Goal: Browse casually

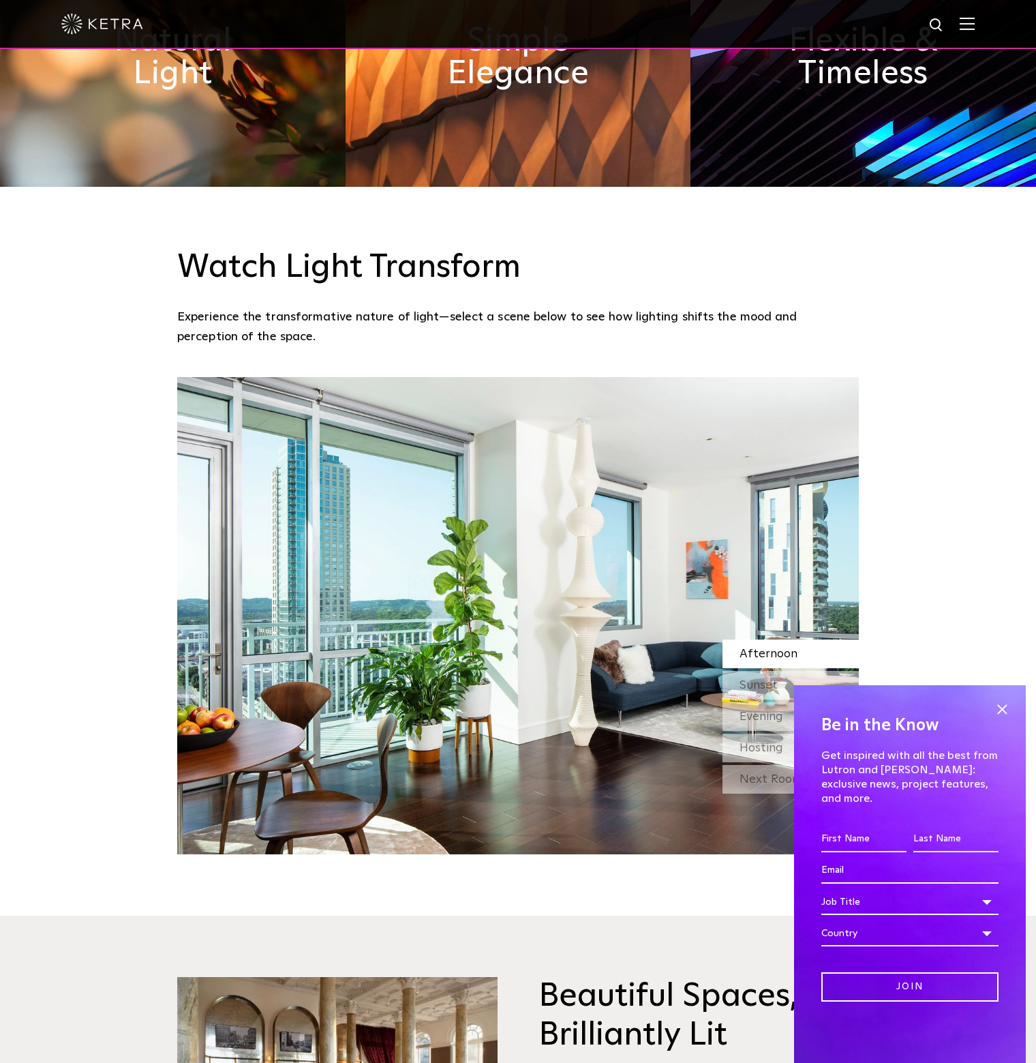
scroll to position [1432, 0]
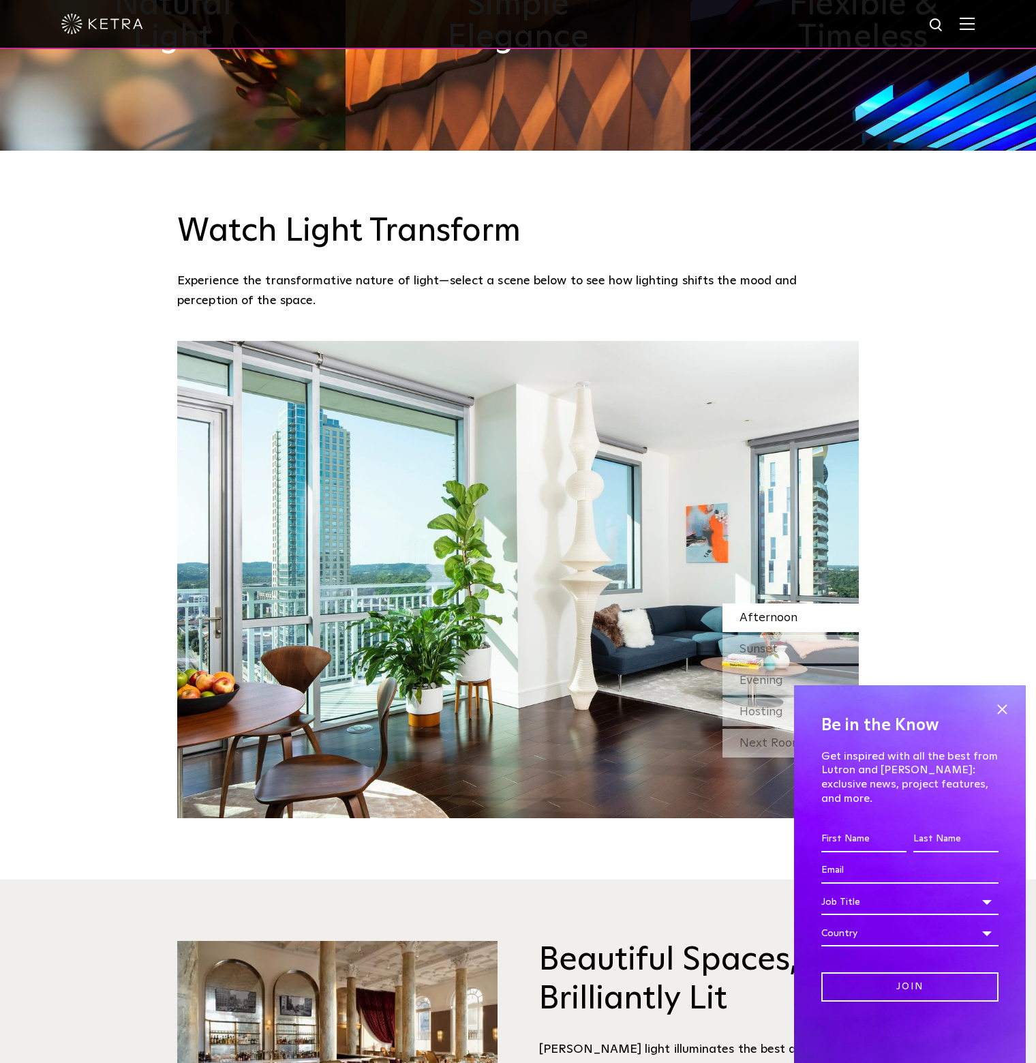
click at [665, 472] on img at bounding box center [518, 579] width 682 height 477
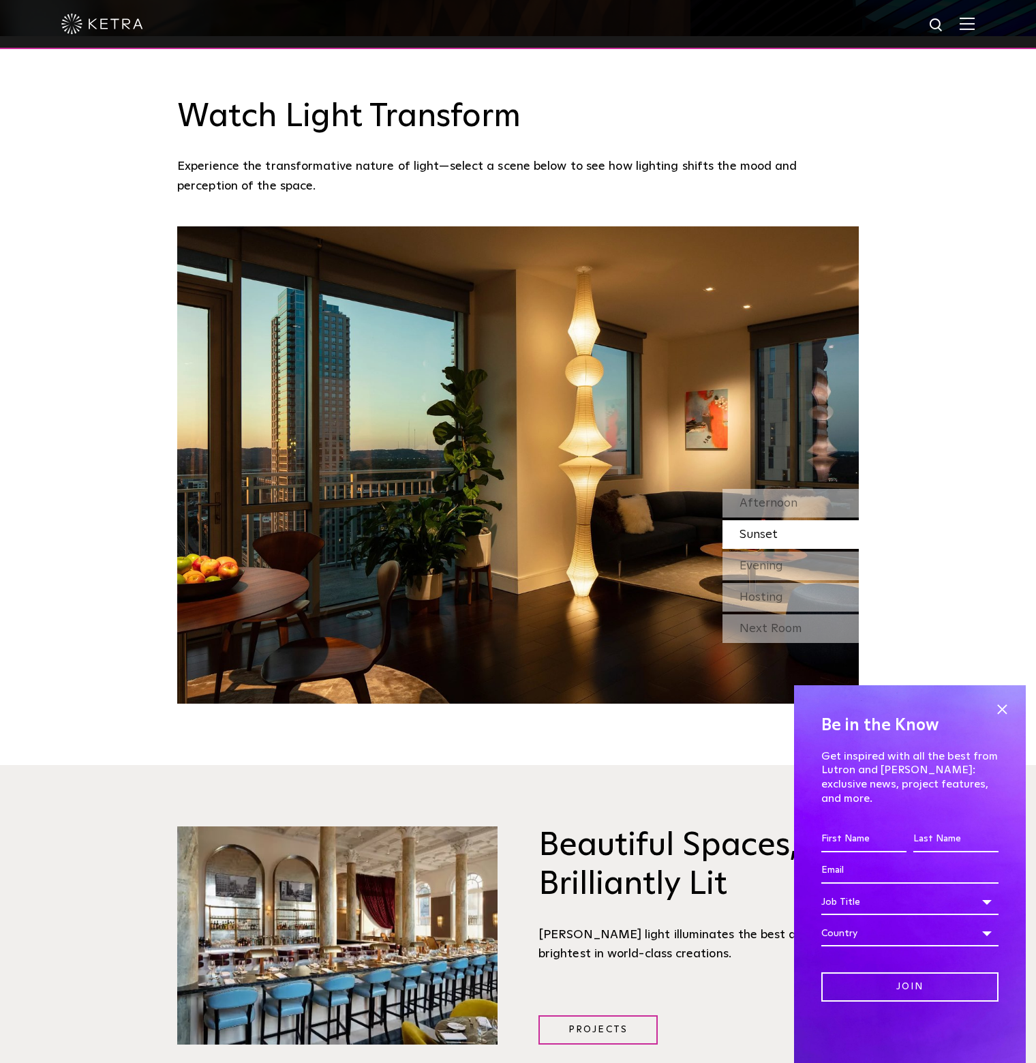
scroll to position [1773, 0]
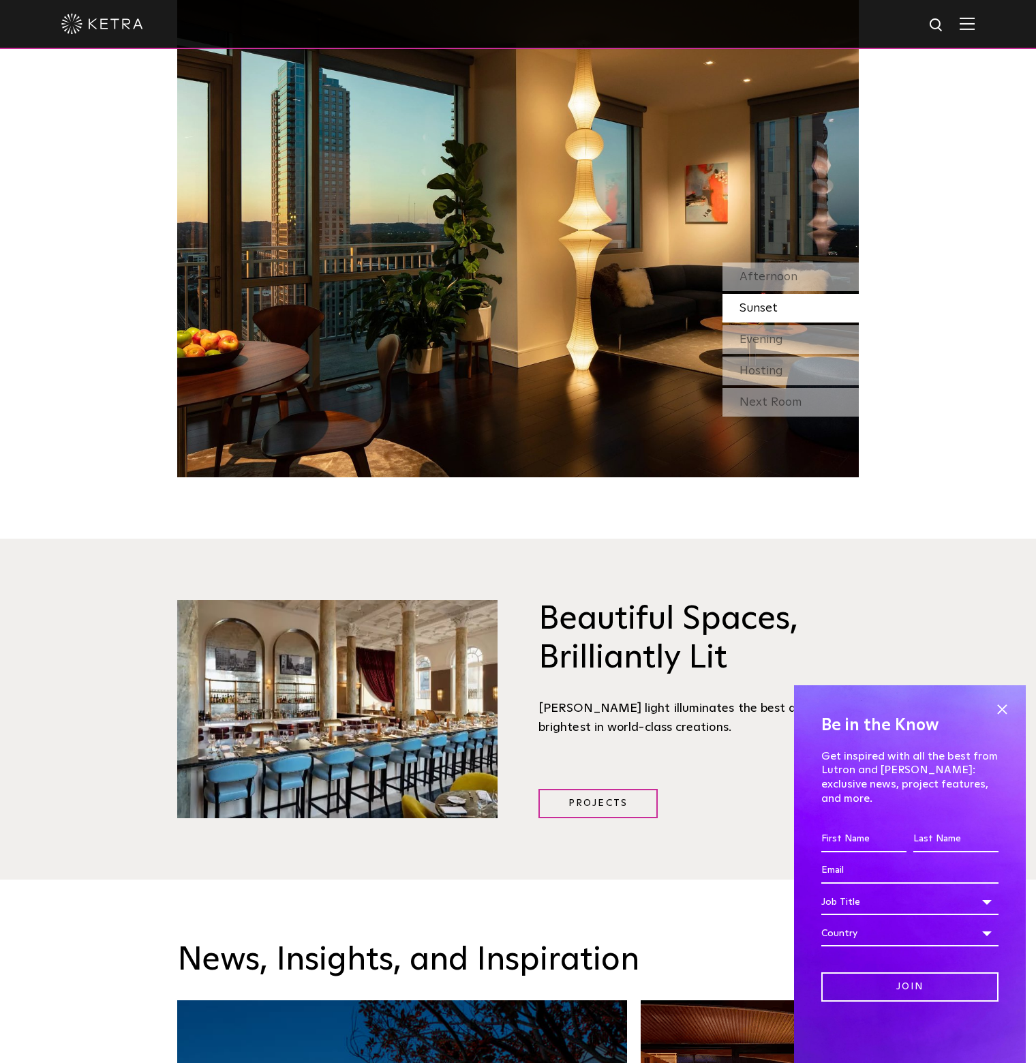
drag, startPoint x: 935, startPoint y: 387, endPoint x: 934, endPoint y: 394, distance: 7.0
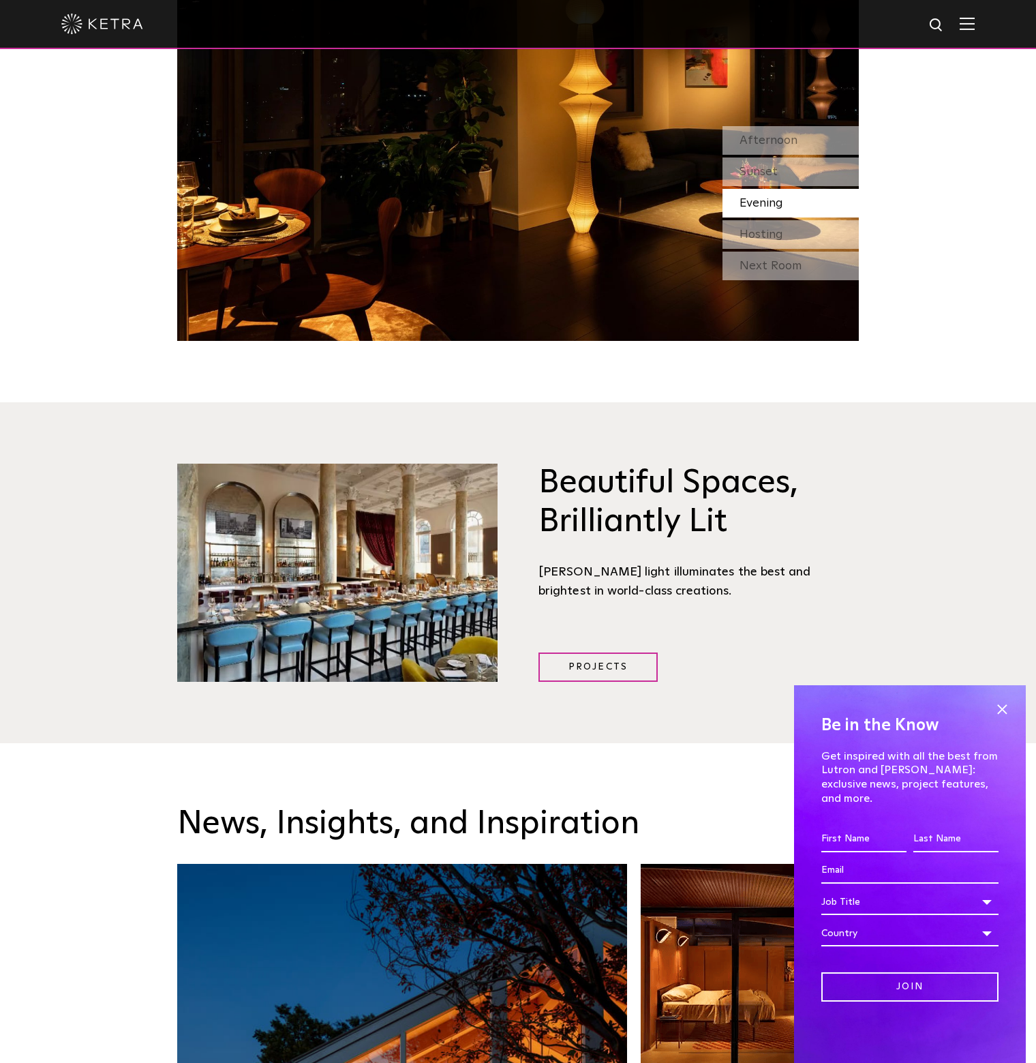
drag, startPoint x: 935, startPoint y: 345, endPoint x: 931, endPoint y: 326, distance: 19.5
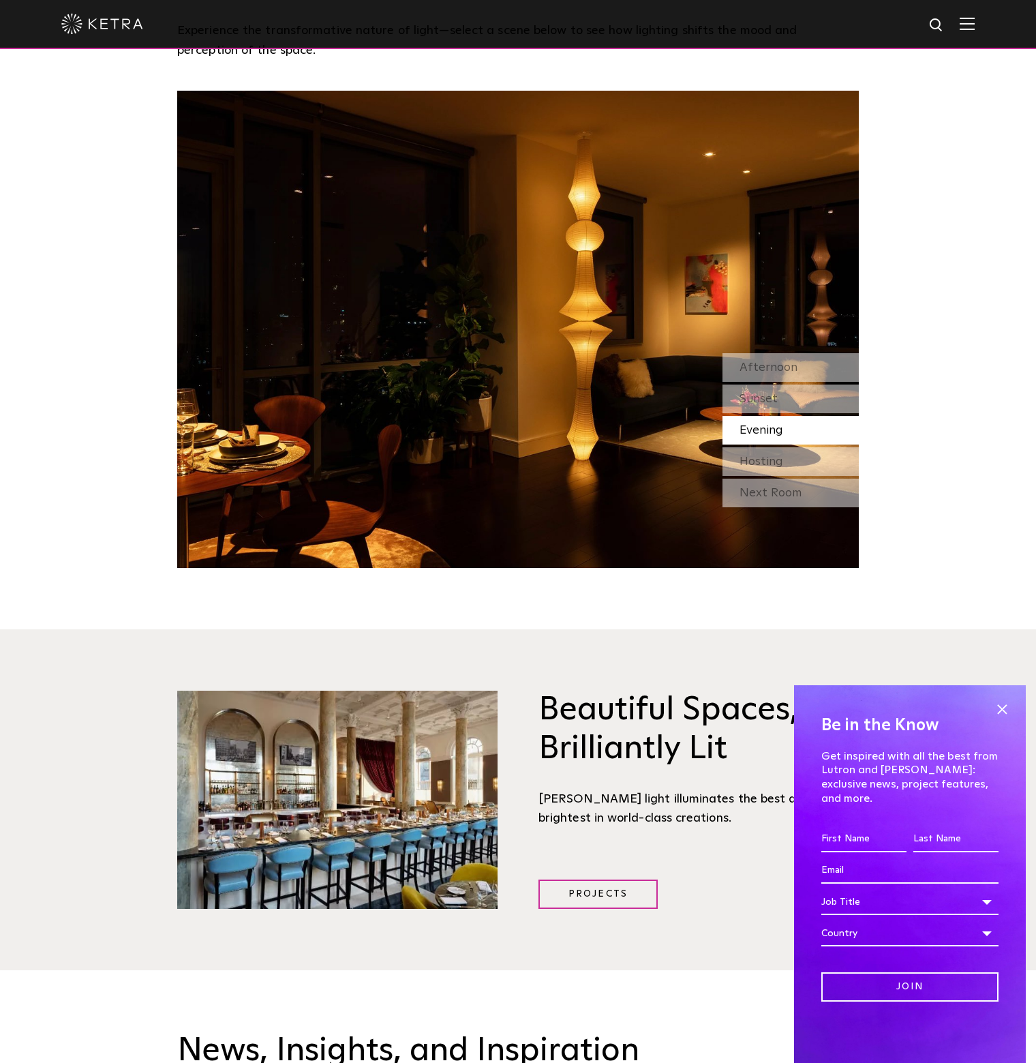
scroll to position [1636, 0]
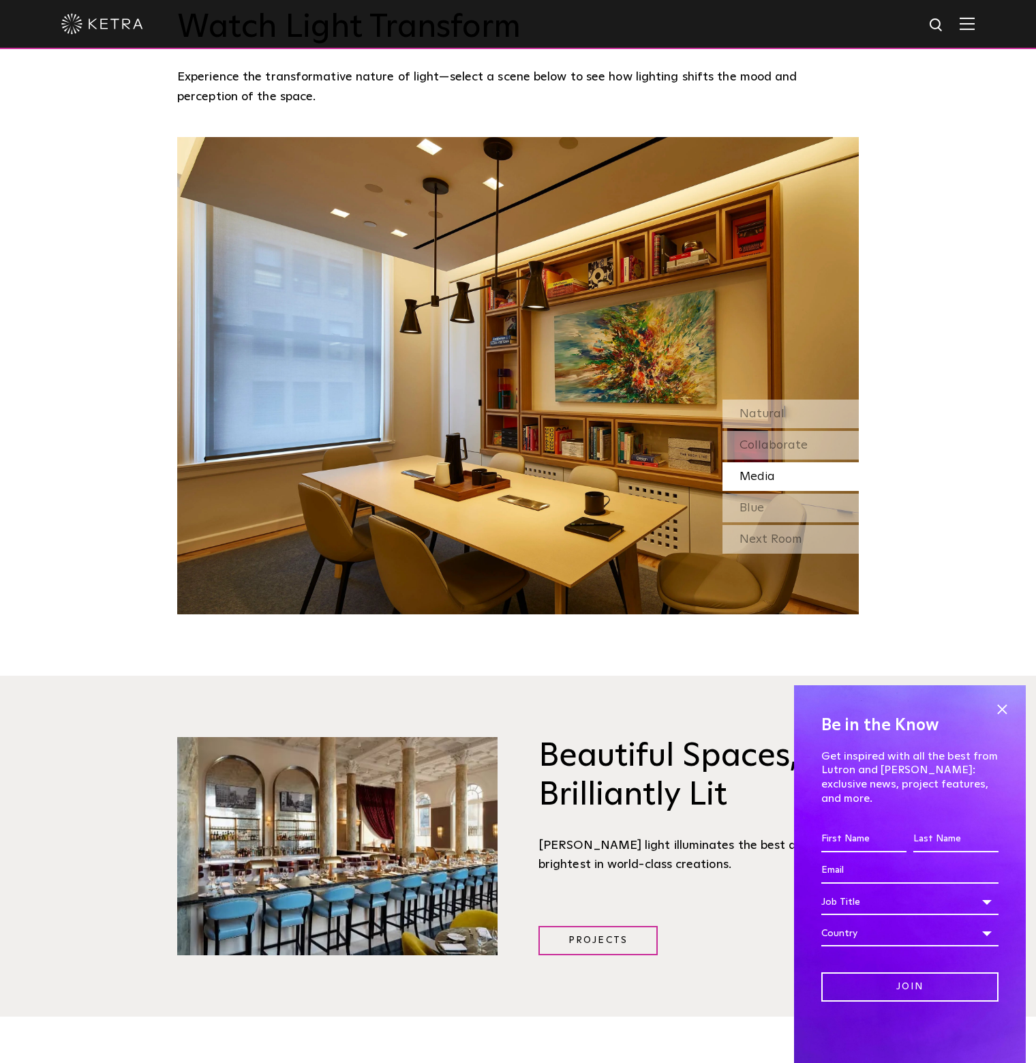
drag, startPoint x: 948, startPoint y: 21, endPoint x: 927, endPoint y: 587, distance: 566.3
click at [927, 587] on span "ketra-hero-bikoff-hampton-dining-room-01 Inspiring Light for Extraordinary Spac…" at bounding box center [518, 129] width 1036 height 3530
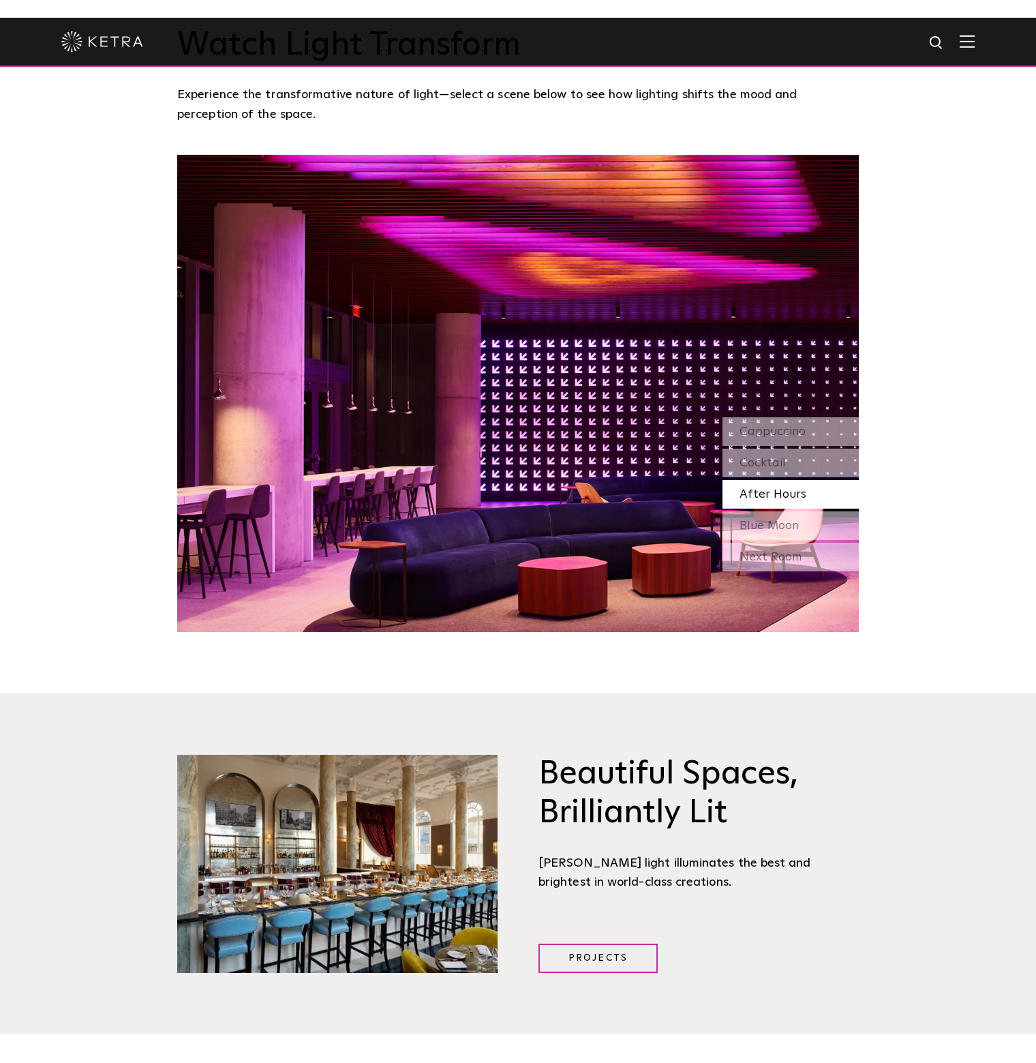
scroll to position [1636, 0]
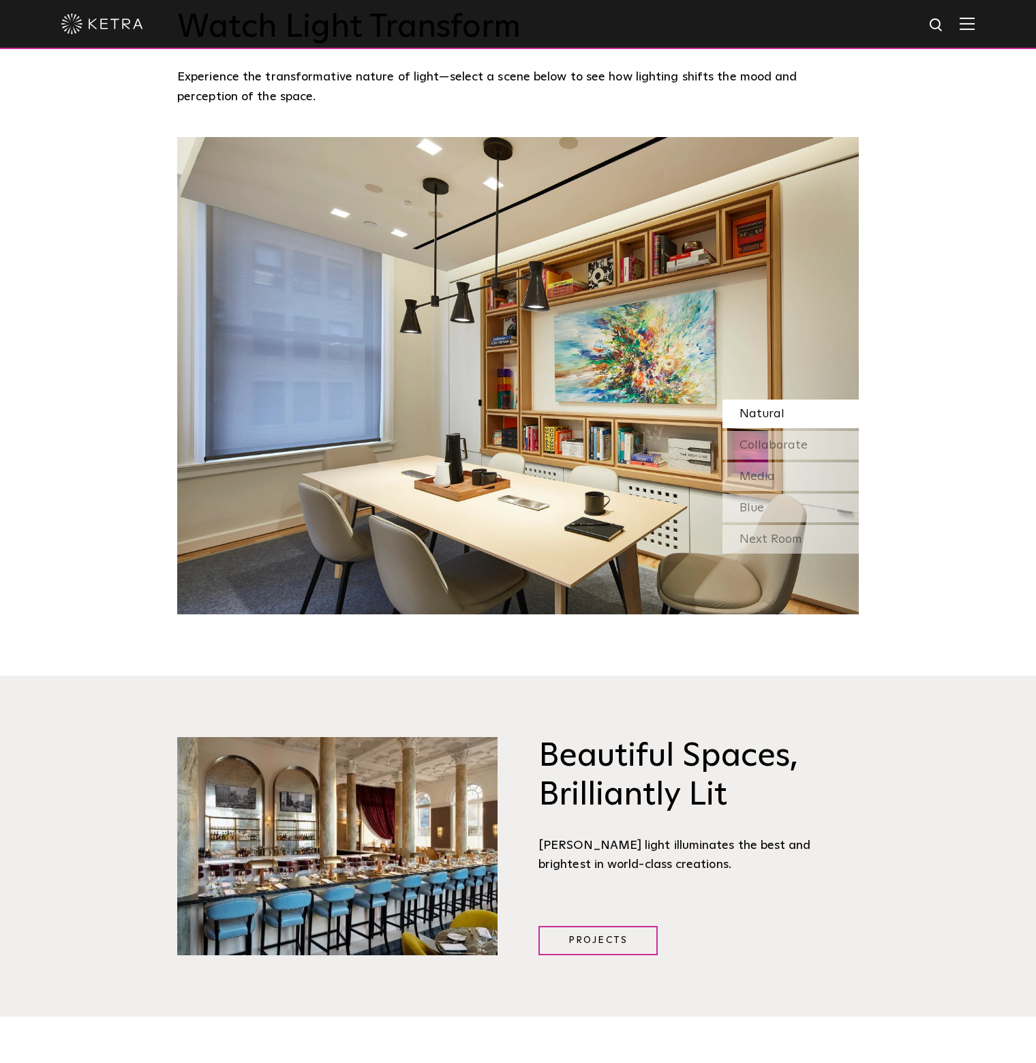
click at [723, 226] on img at bounding box center [518, 375] width 682 height 477
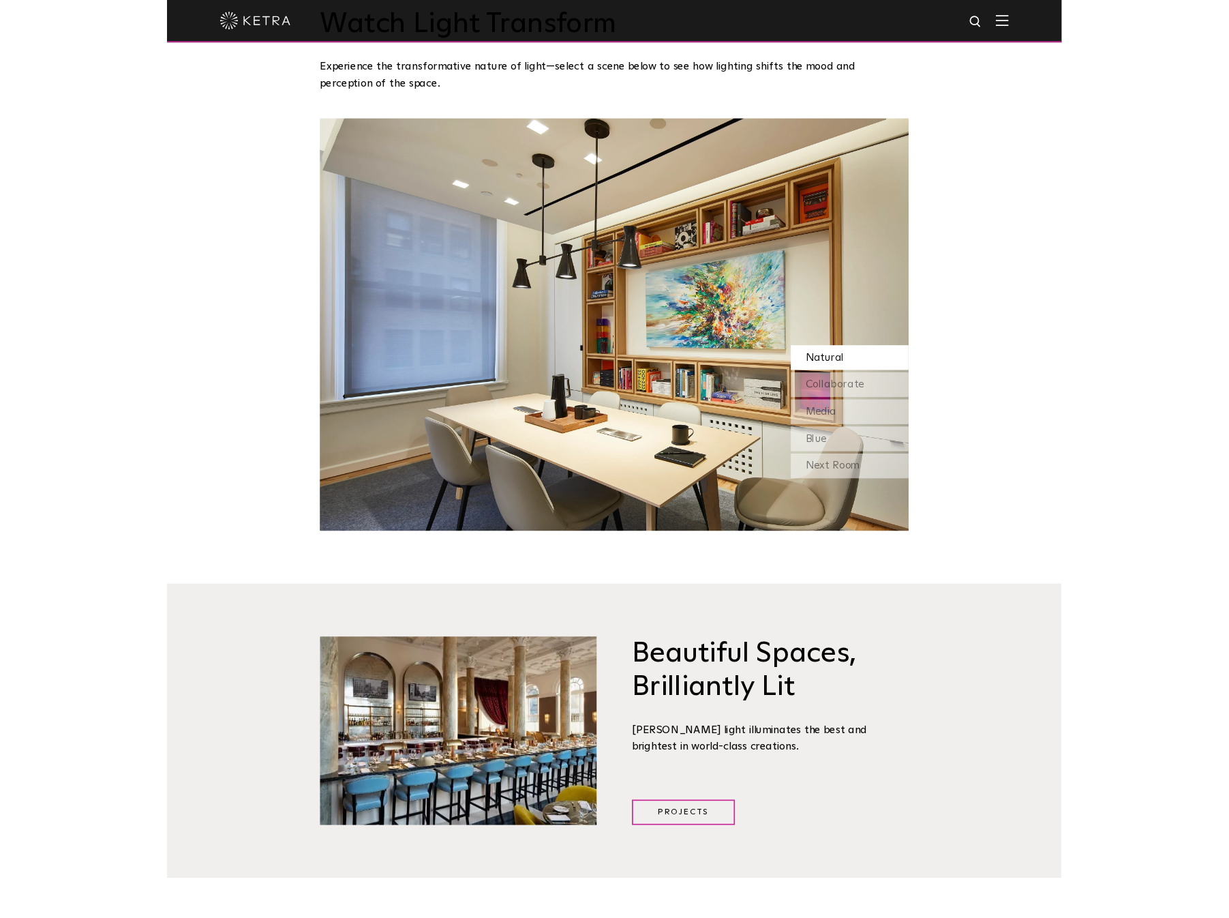
scroll to position [1490, 0]
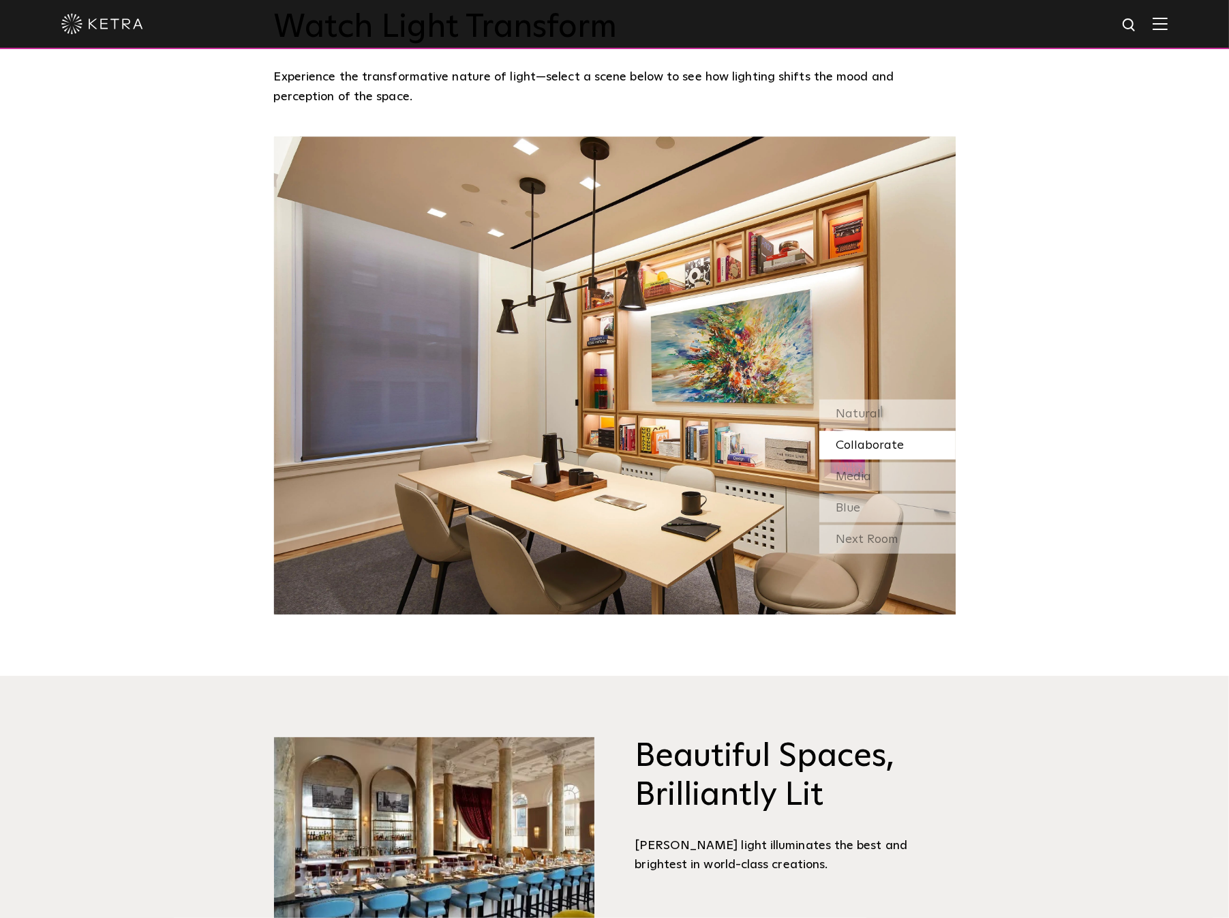
click at [1036, 917] on div "Beautiful Spaces, Brilliantly Lit Ketra light illuminates the best and brightes…" at bounding box center [614, 846] width 1229 height 341
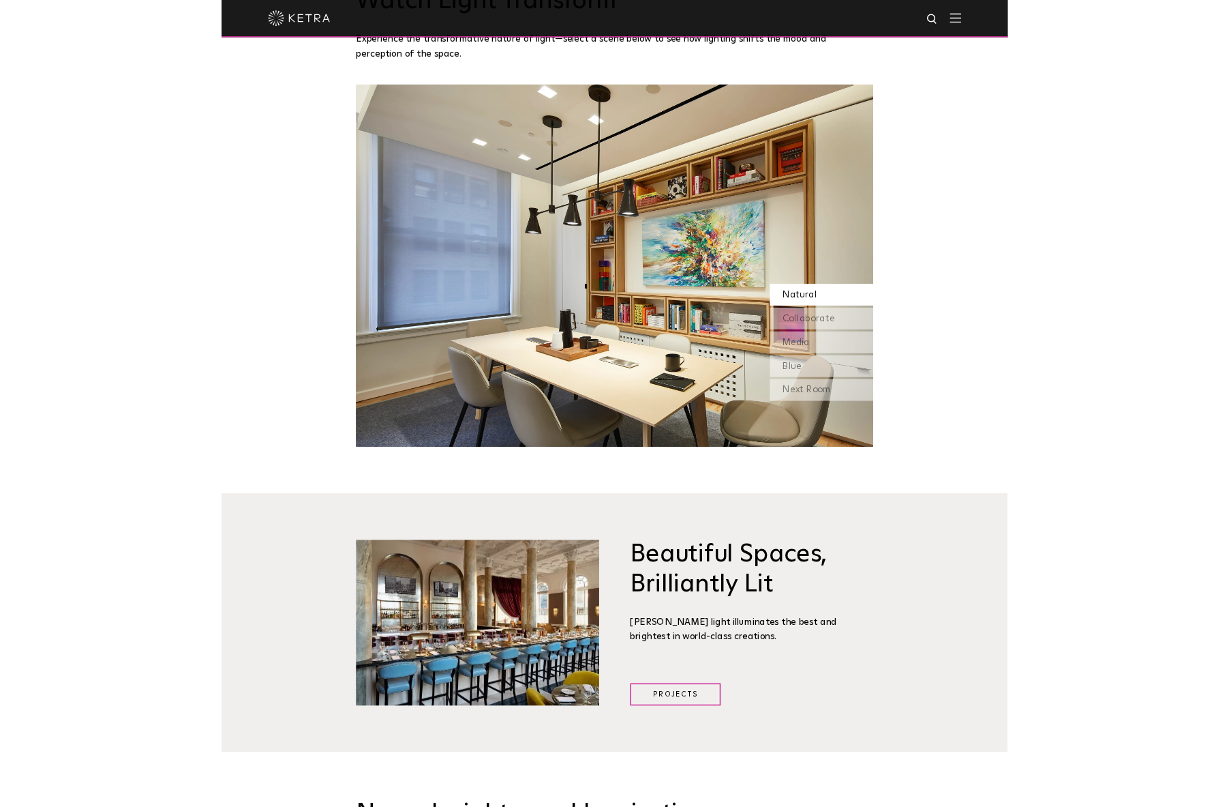
scroll to position [1405, 0]
